Goal: Information Seeking & Learning: Learn about a topic

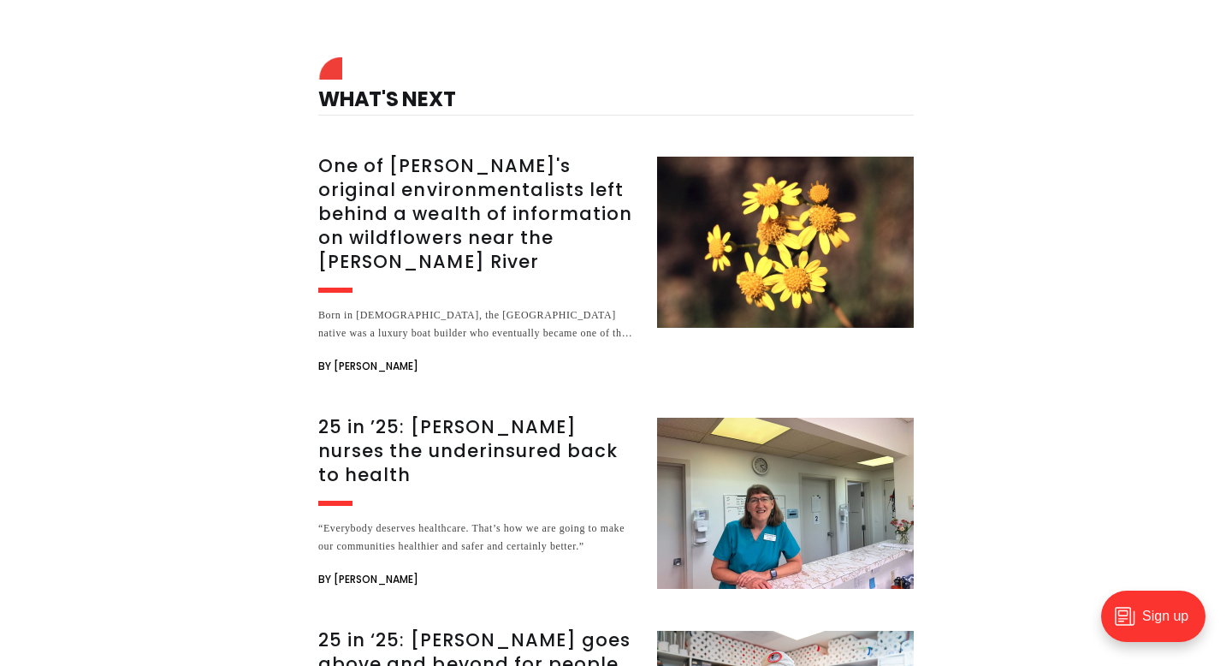
scroll to position [4171, 0]
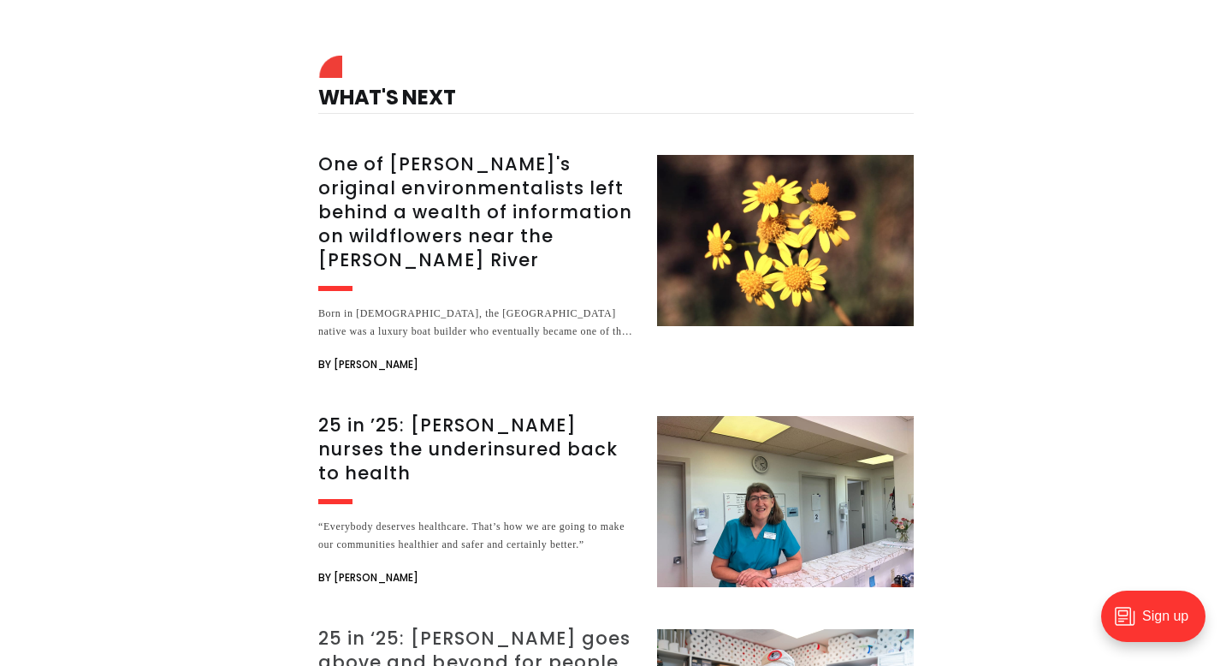
click at [358, 626] on h3 "25 in ‘25: [PERSON_NAME] goes above and beyond for people seeking emergency she…" at bounding box center [477, 662] width 318 height 72
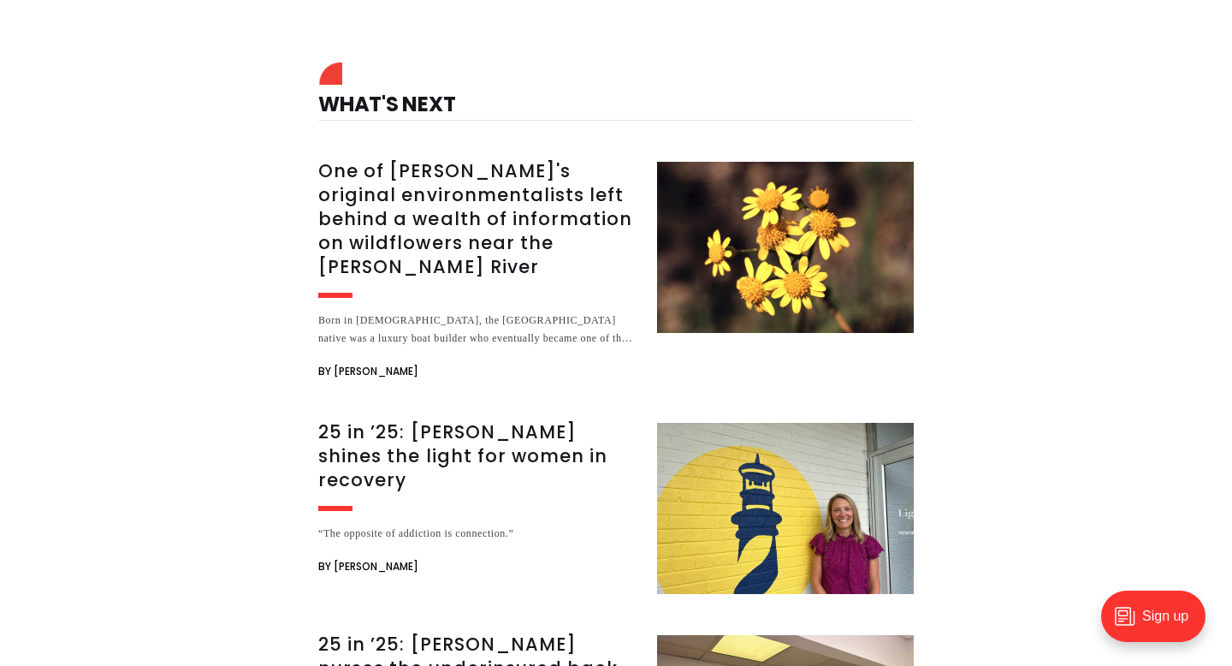
scroll to position [4608, 0]
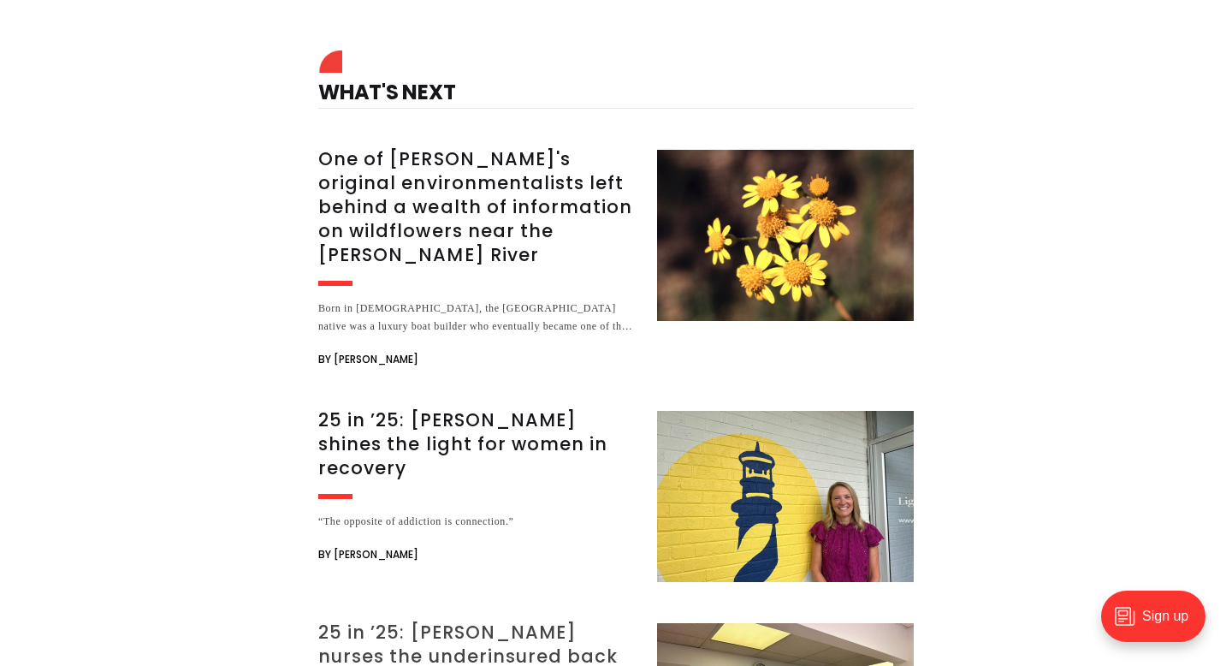
click at [398, 620] on h3 "25 in ’25: [PERSON_NAME] nurses the underinsured back to health" at bounding box center [477, 656] width 318 height 72
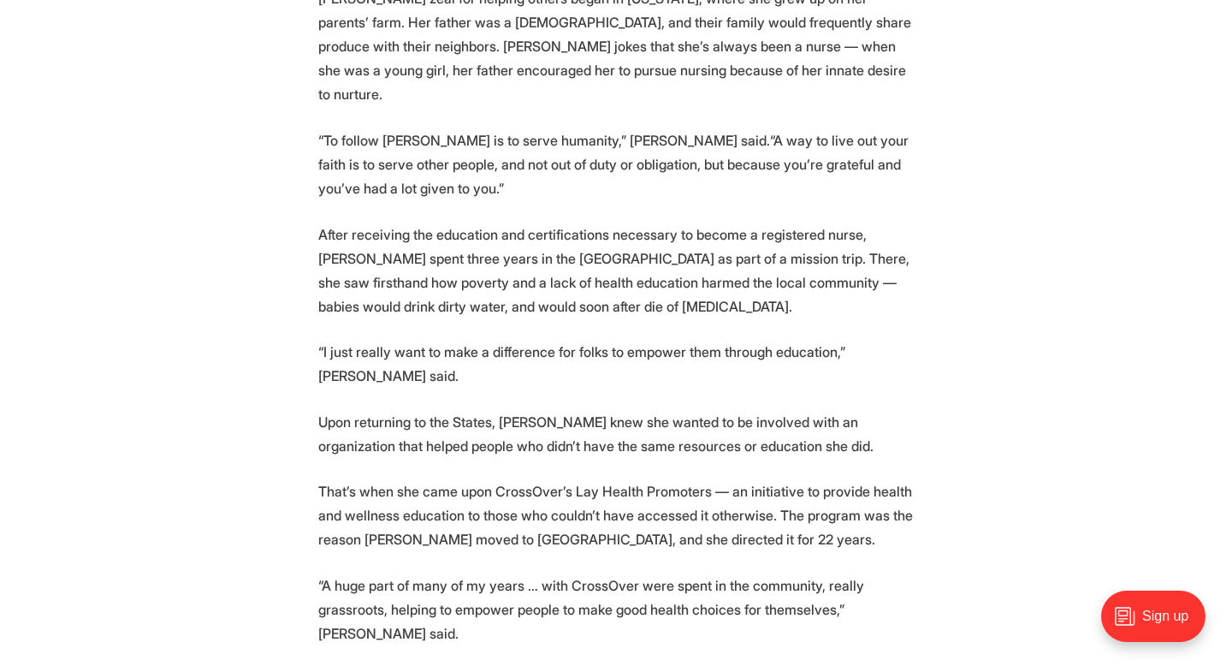
scroll to position [1840, 0]
